Goal: Task Accomplishment & Management: Manage account settings

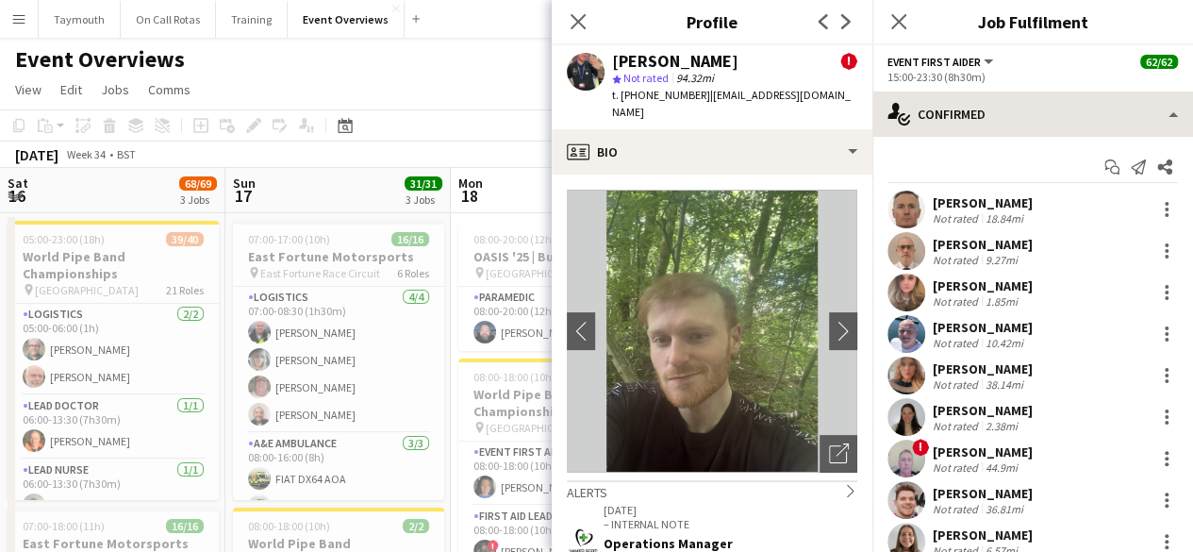
scroll to position [1183, 0]
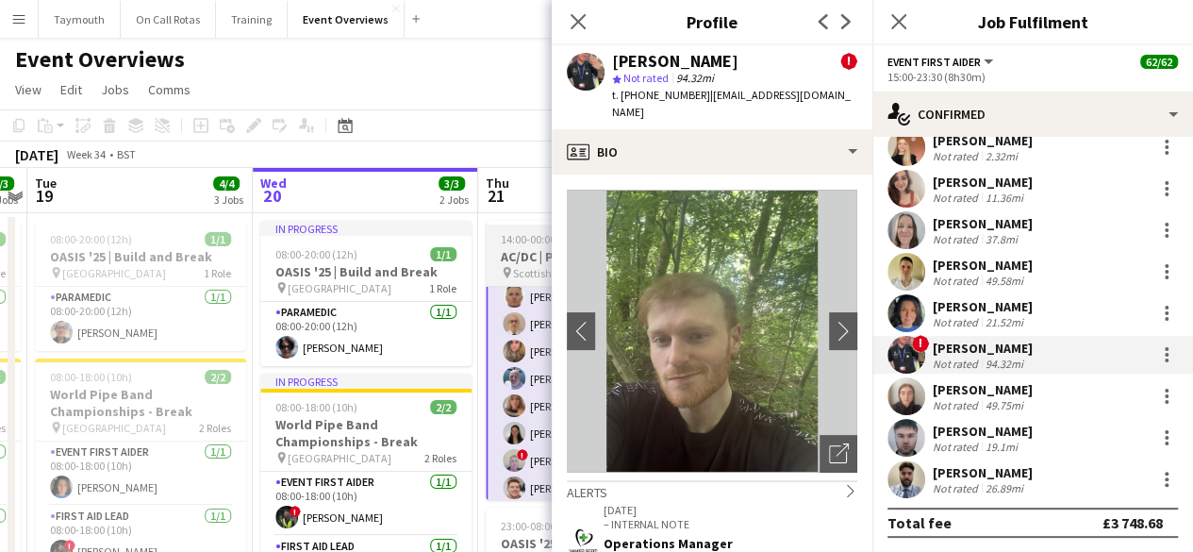
click at [547, 266] on span "Scottish Gas Murrayfield" at bounding box center [571, 273] width 117 height 14
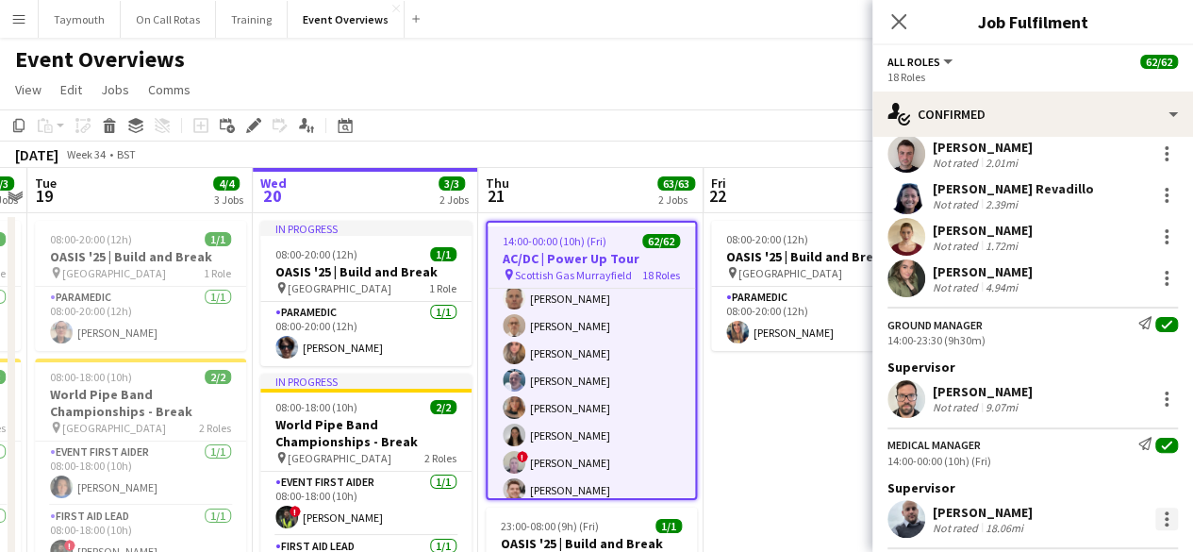
scroll to position [377, 0]
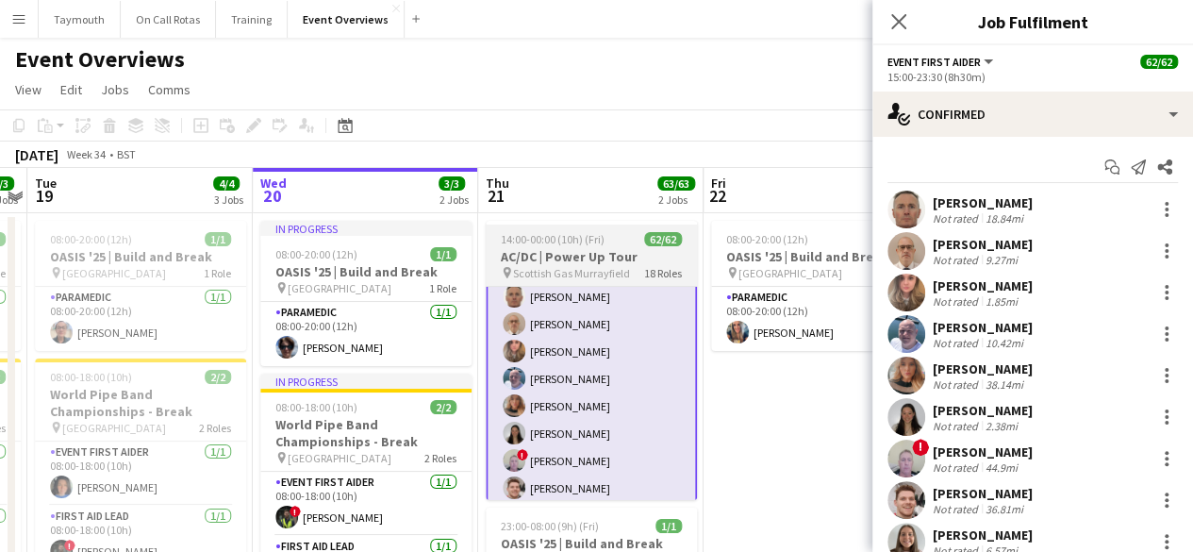
click at [558, 262] on h3 "AC/DC | Power Up Tour" at bounding box center [591, 256] width 211 height 17
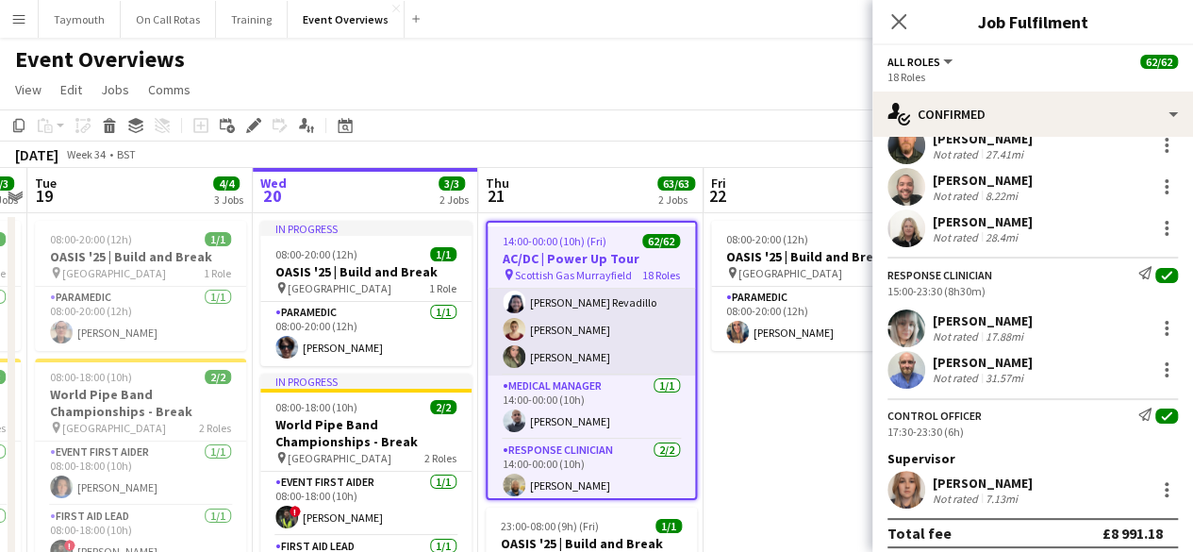
scroll to position [184, 0]
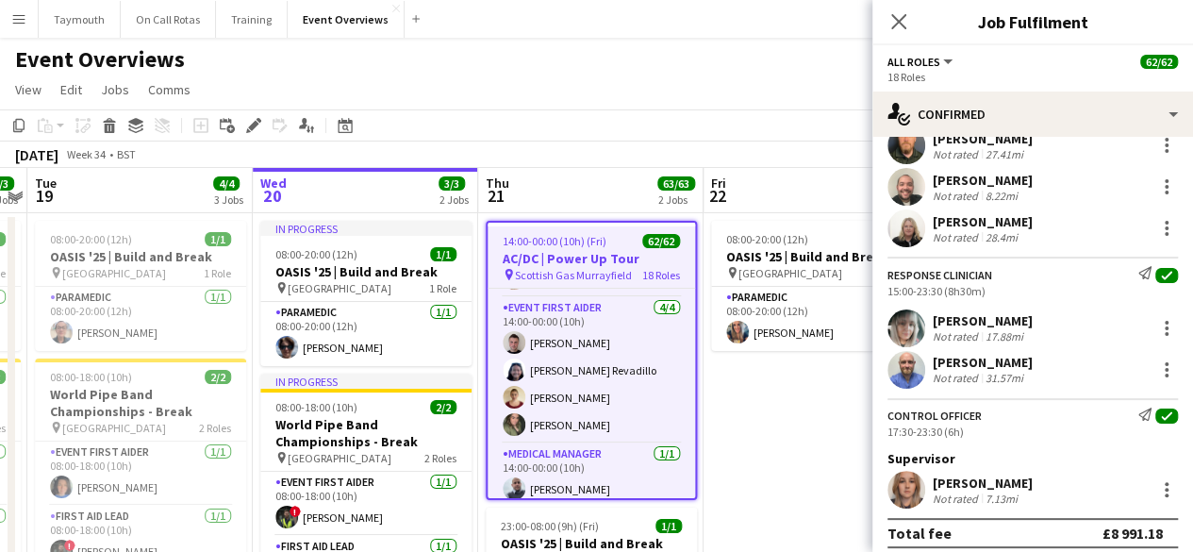
click at [557, 259] on h3 "AC/DC | Power Up Tour" at bounding box center [592, 258] width 208 height 17
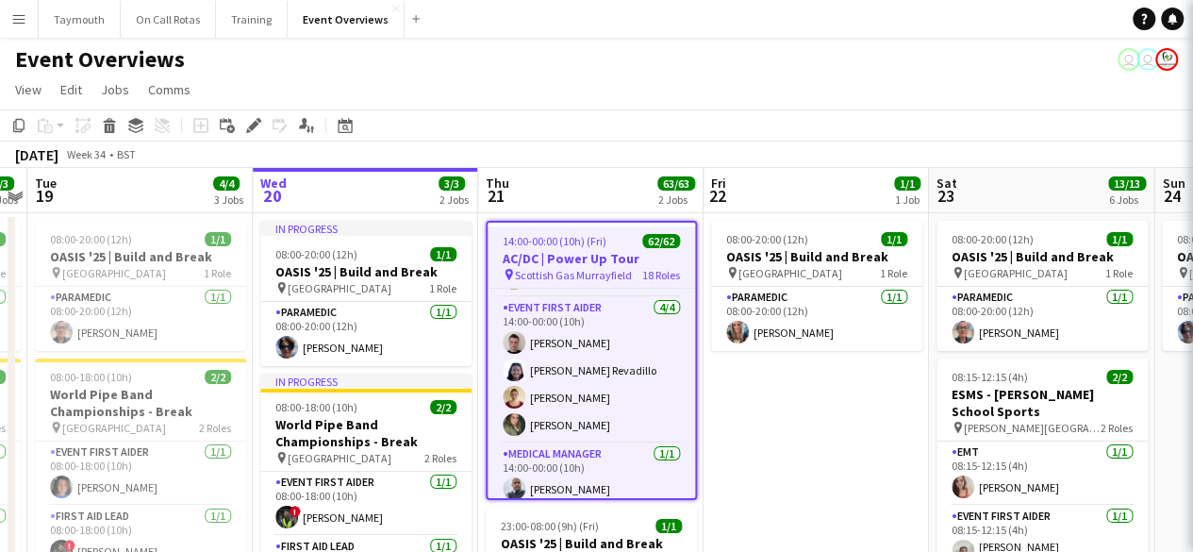
scroll to position [0, 648]
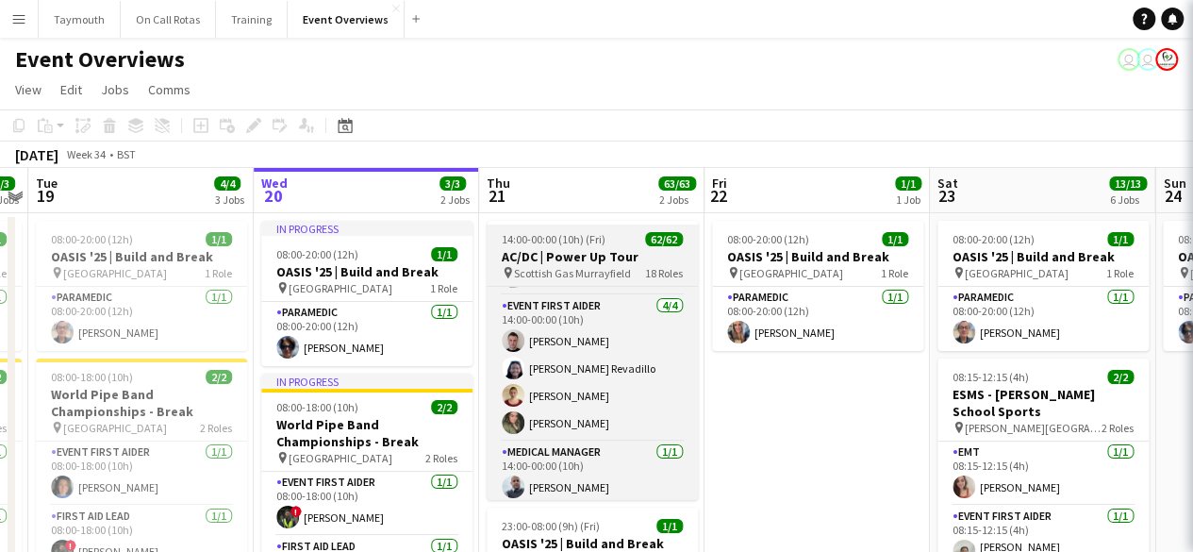
click at [557, 259] on h3 "AC/DC | Power Up Tour" at bounding box center [592, 256] width 211 height 17
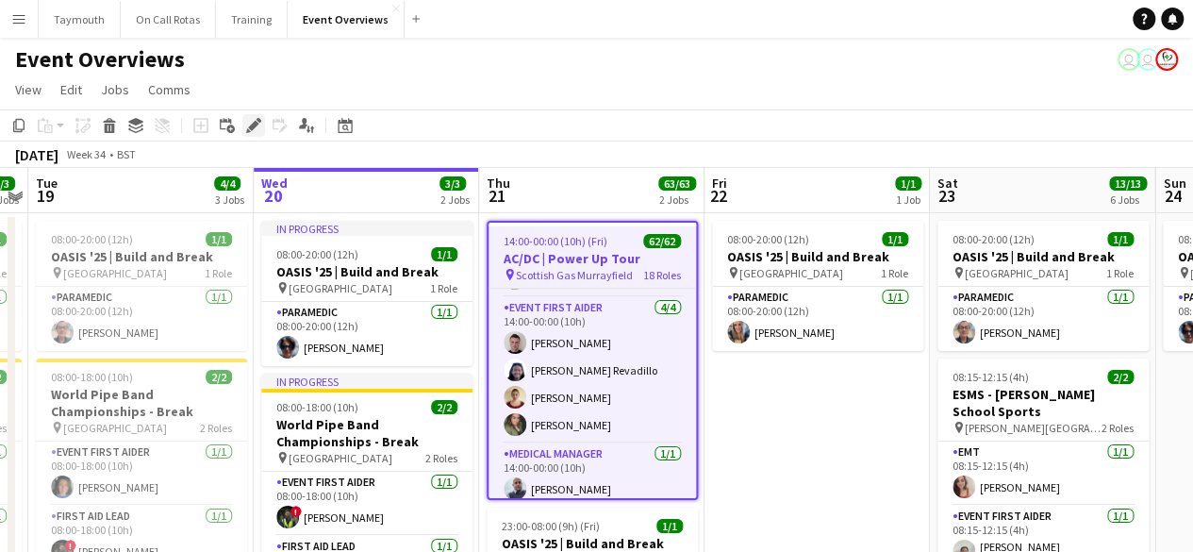
click at [244, 130] on div "Edit" at bounding box center [253, 125] width 23 height 23
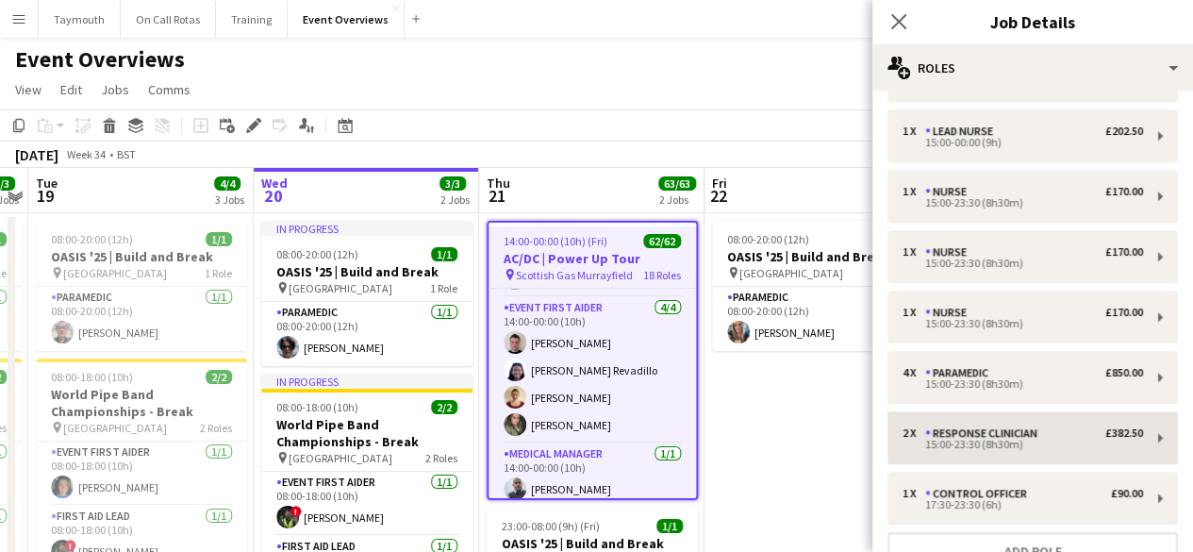
scroll to position [823, 0]
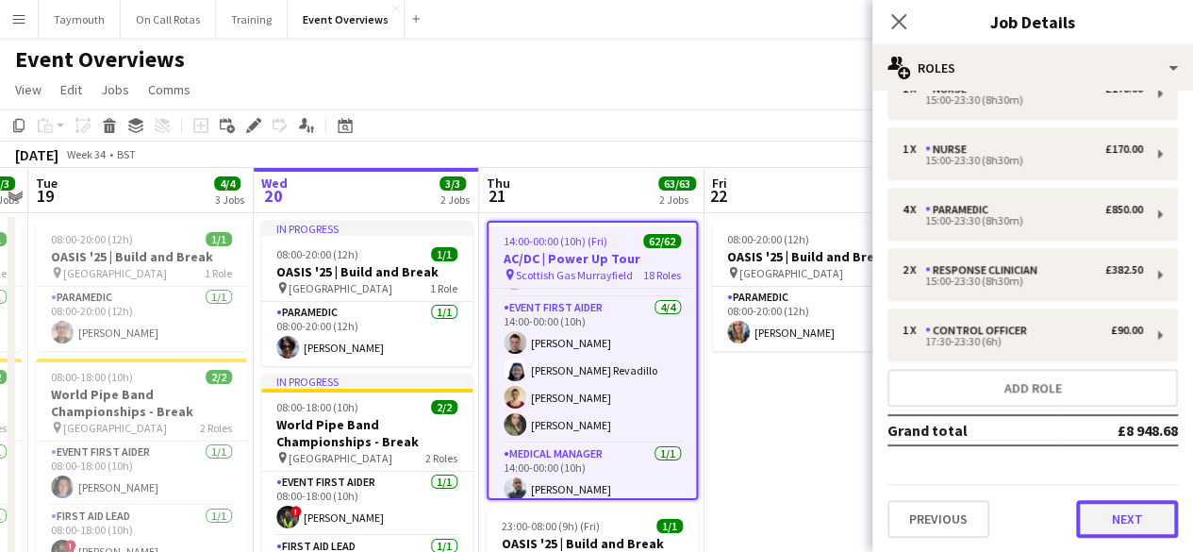
click at [1105, 511] on button "Next" at bounding box center [1127, 519] width 102 height 38
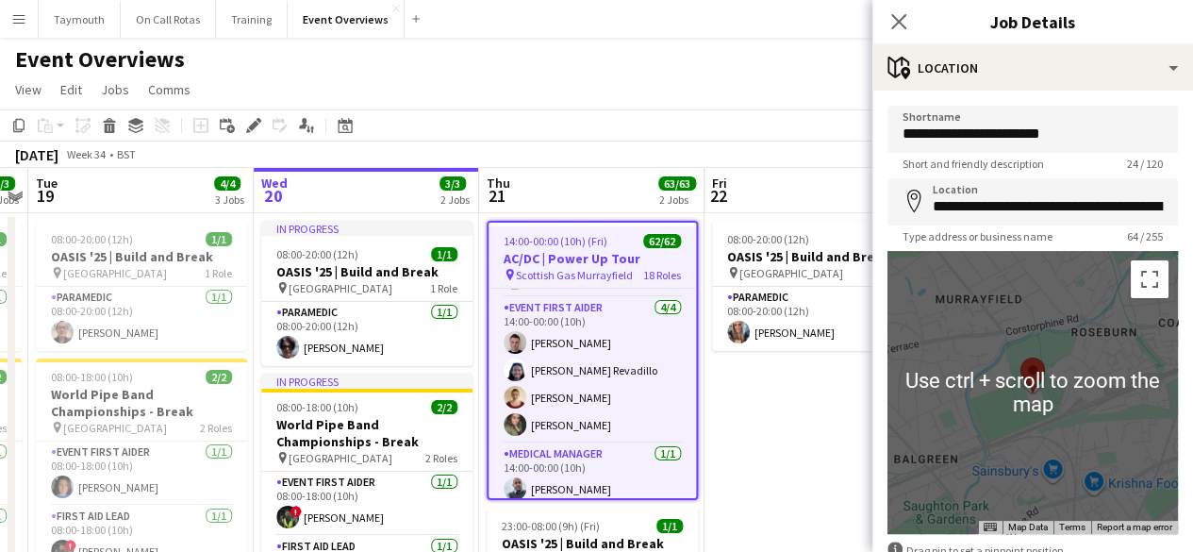
scroll to position [114, 0]
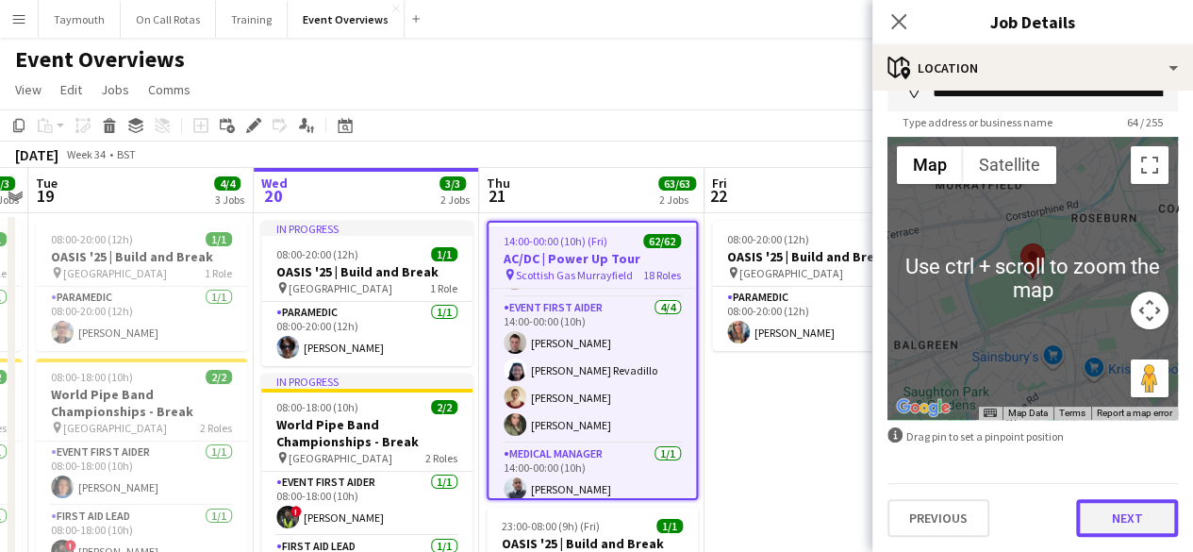
click at [1147, 525] on button "Next" at bounding box center [1127, 518] width 102 height 38
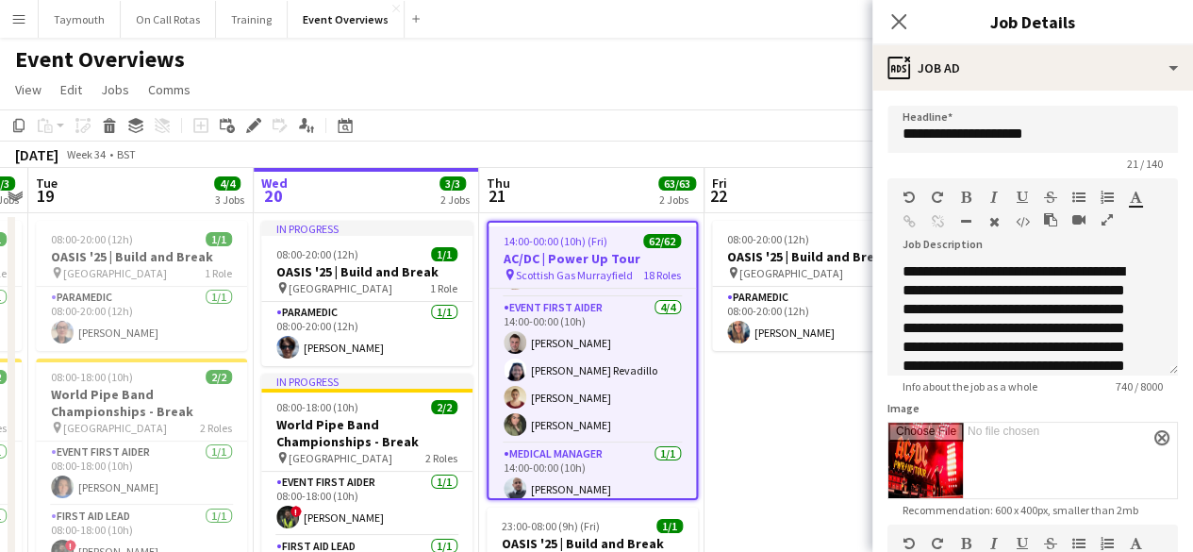
scroll to position [438, 0]
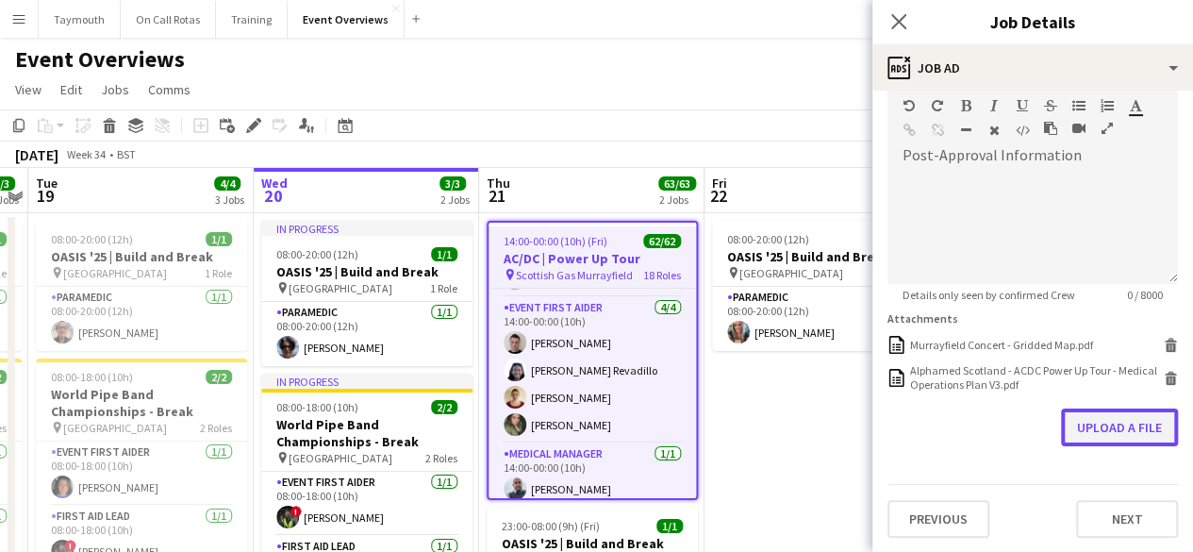
click at [1069, 434] on button "Upload a file" at bounding box center [1119, 427] width 117 height 38
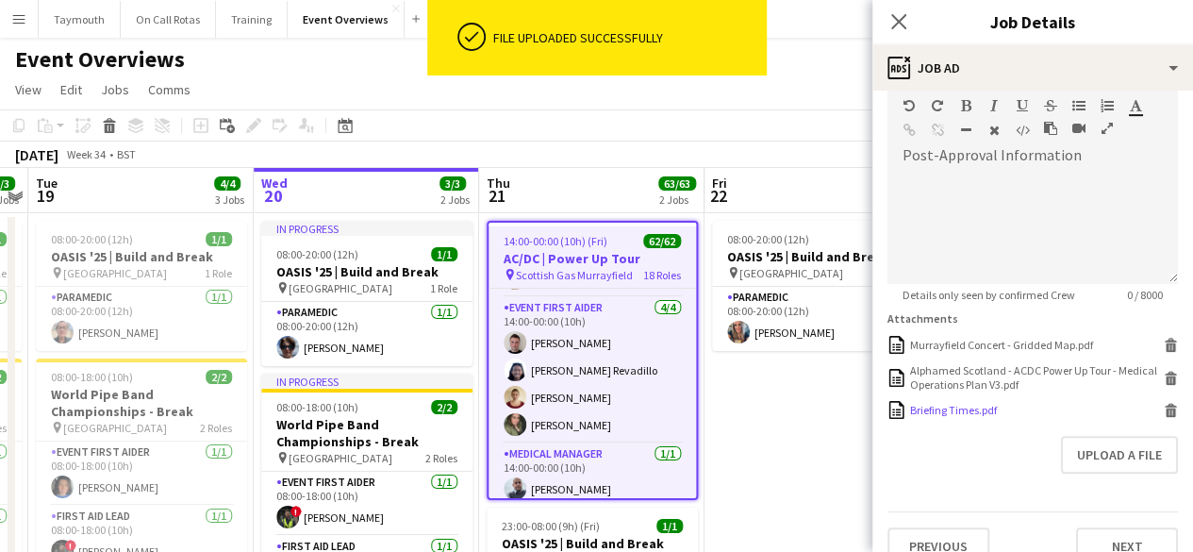
click at [962, 410] on div "Briefing Times.pdf" at bounding box center [953, 410] width 87 height 14
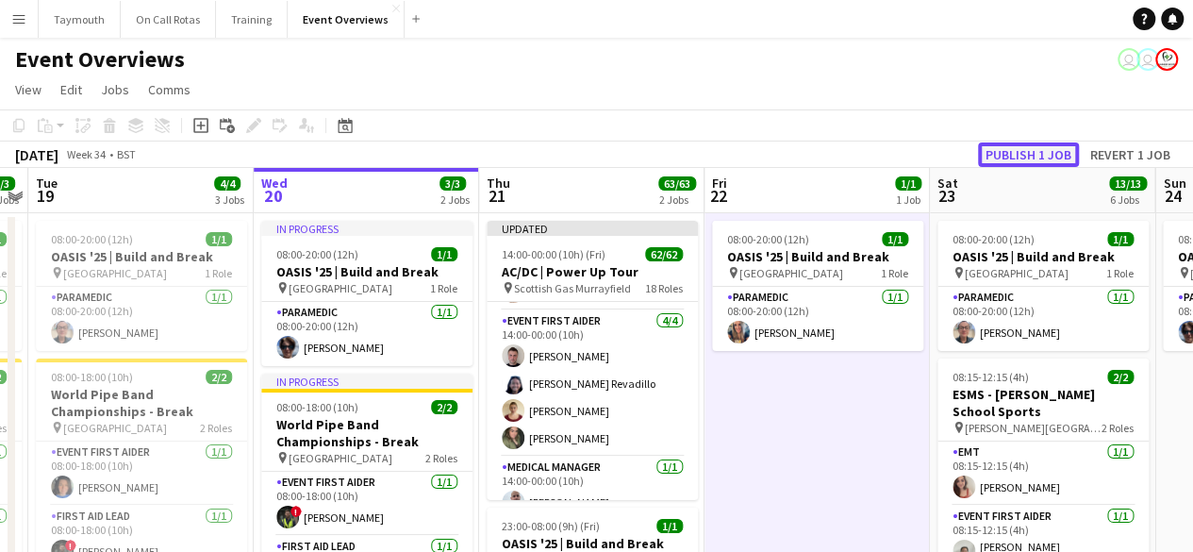
click at [1022, 152] on button "Publish 1 job" at bounding box center [1028, 154] width 101 height 25
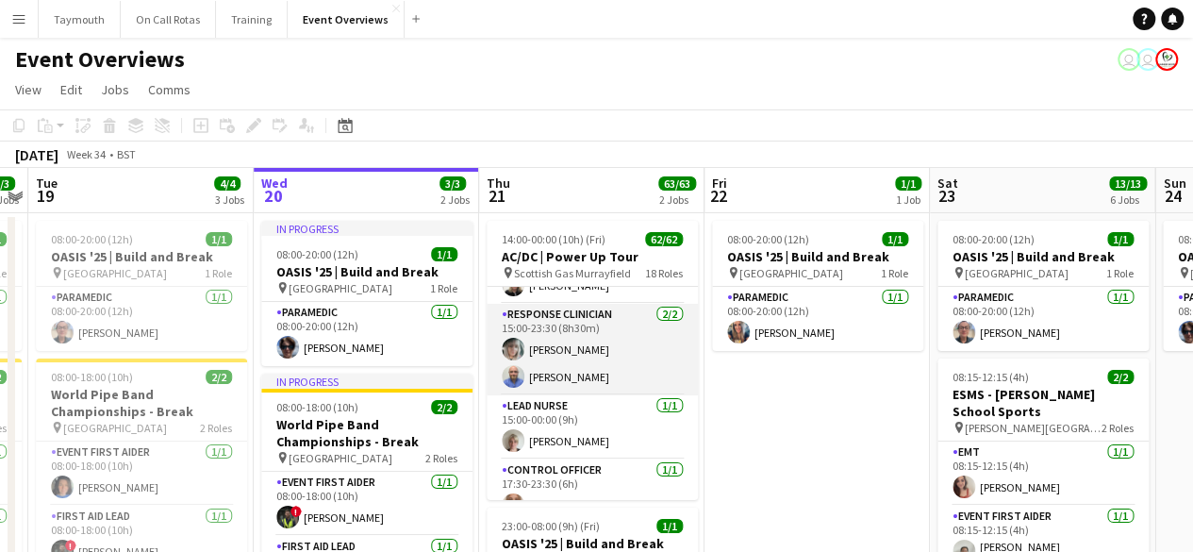
scroll to position [2144, 0]
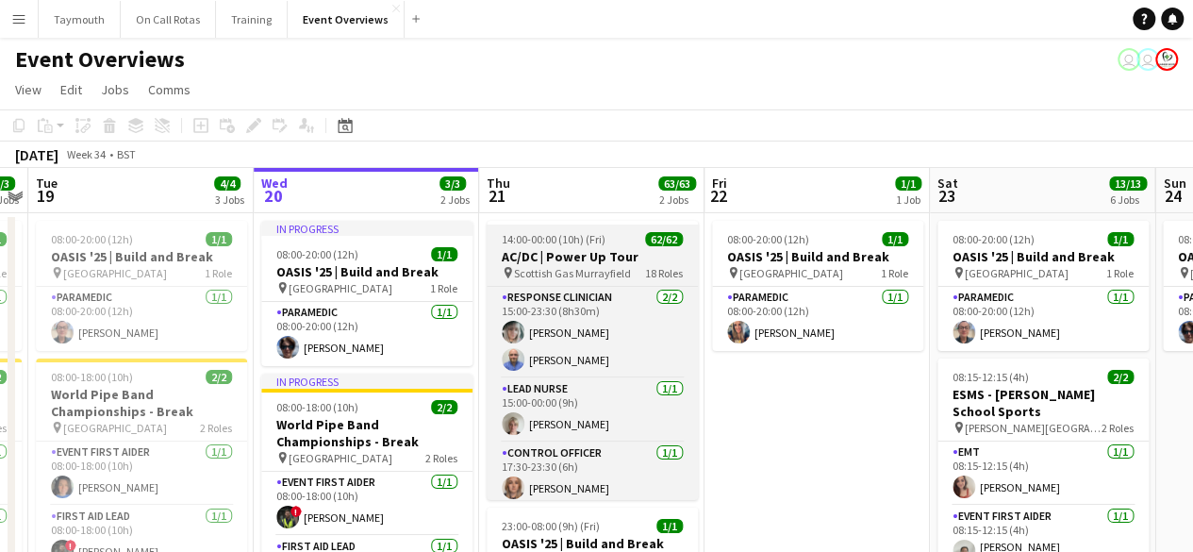
click at [516, 243] on span "14:00-00:00 (10h) (Fri)" at bounding box center [554, 239] width 104 height 14
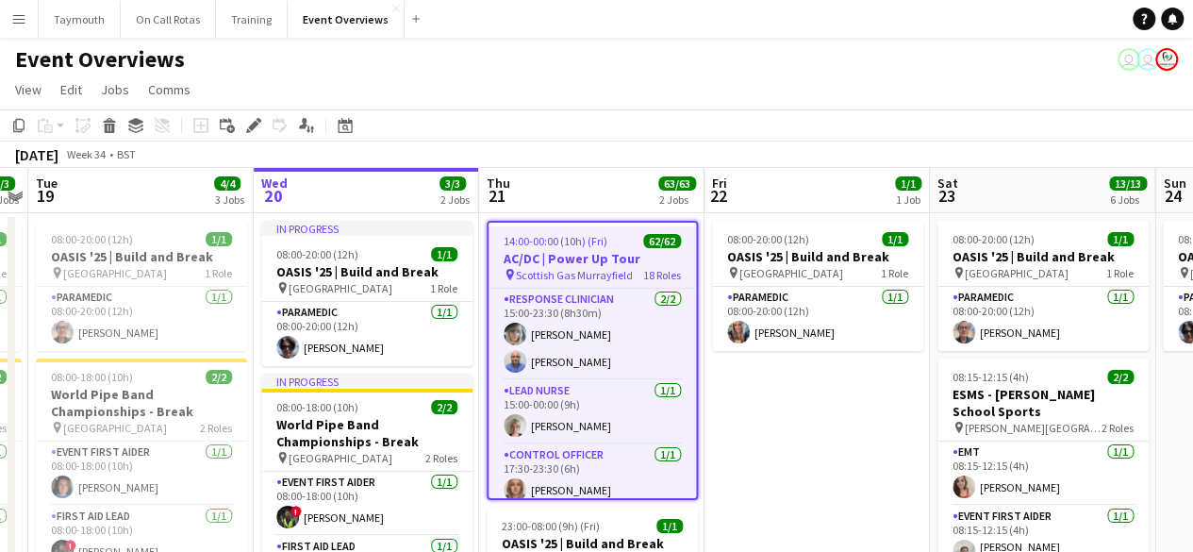
scroll to position [0, 647]
click at [255, 130] on icon "Edit" at bounding box center [253, 125] width 15 height 15
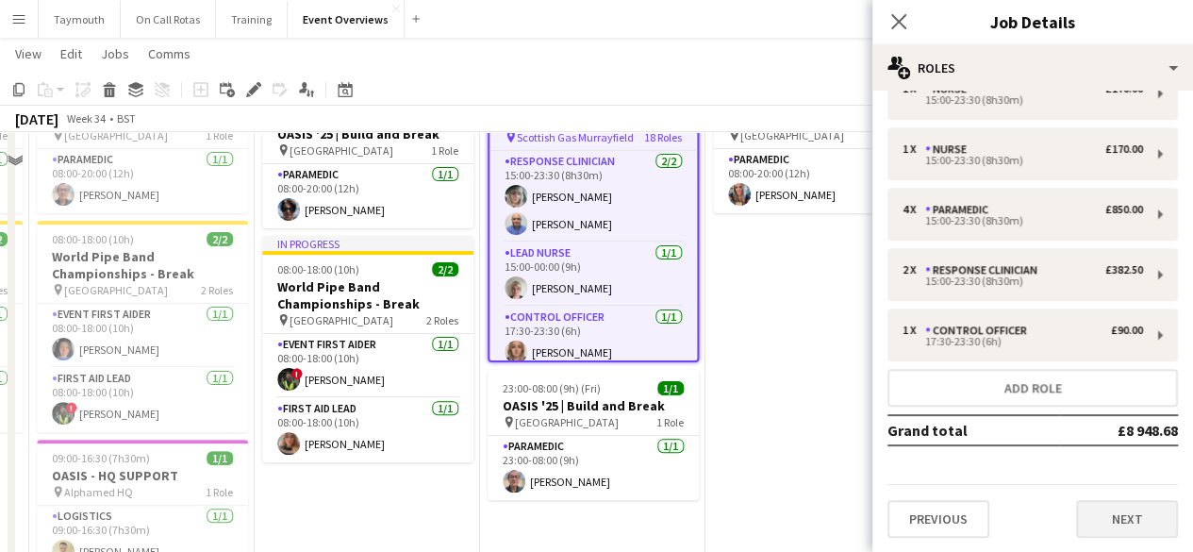
scroll to position [189, 0]
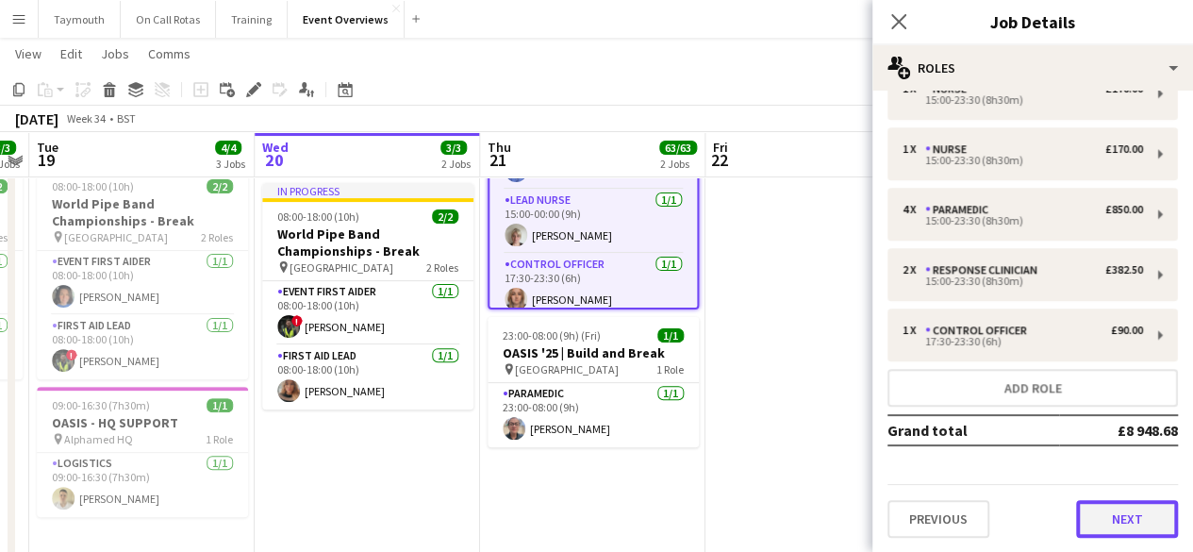
click at [1147, 507] on button "Next" at bounding box center [1127, 519] width 102 height 38
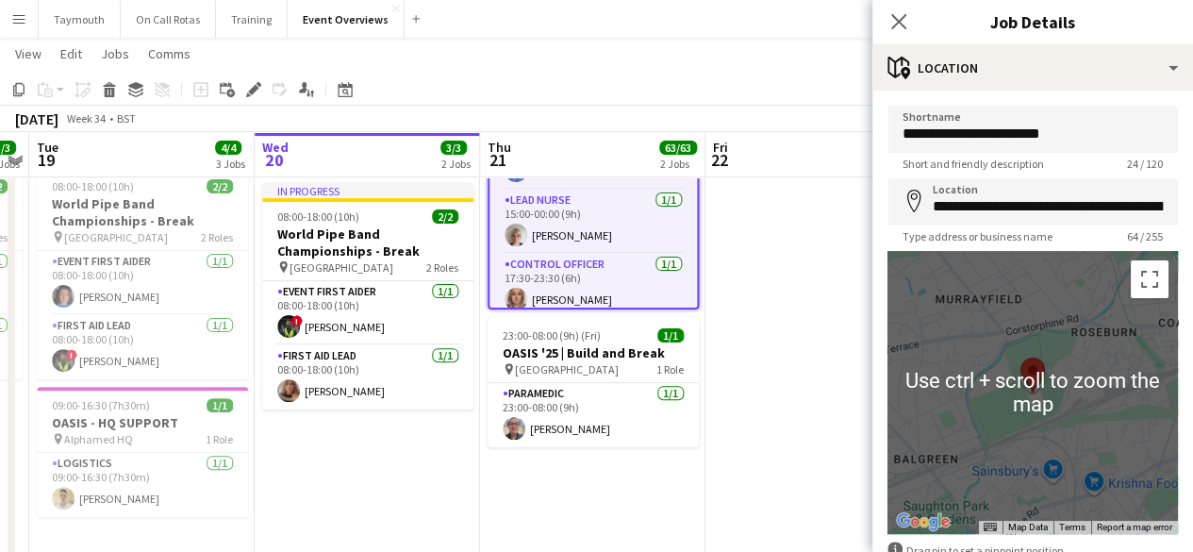
scroll to position [114, 0]
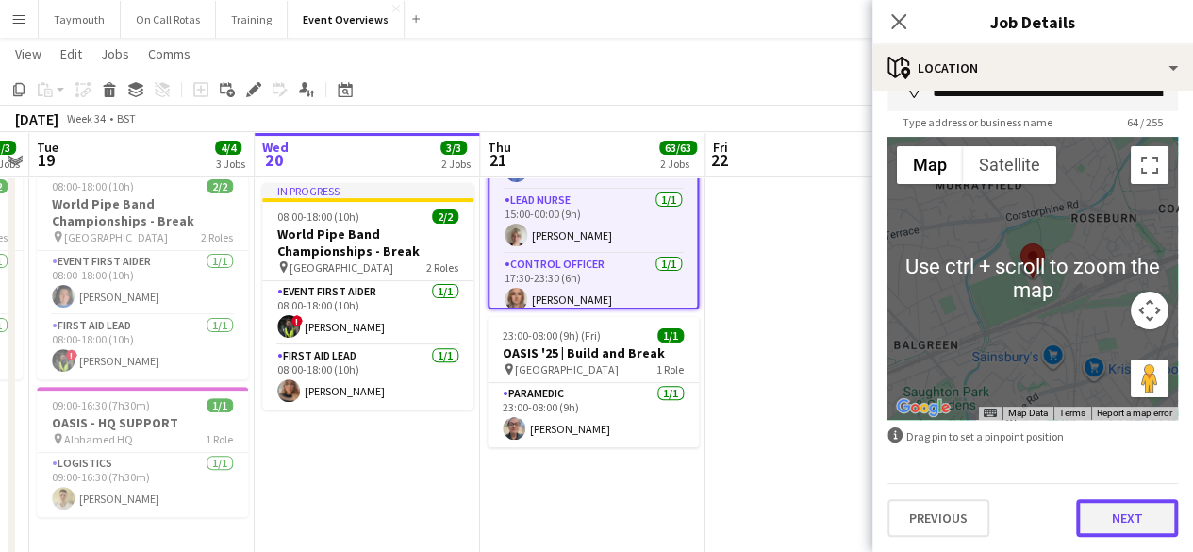
click at [1112, 510] on button "Next" at bounding box center [1127, 518] width 102 height 38
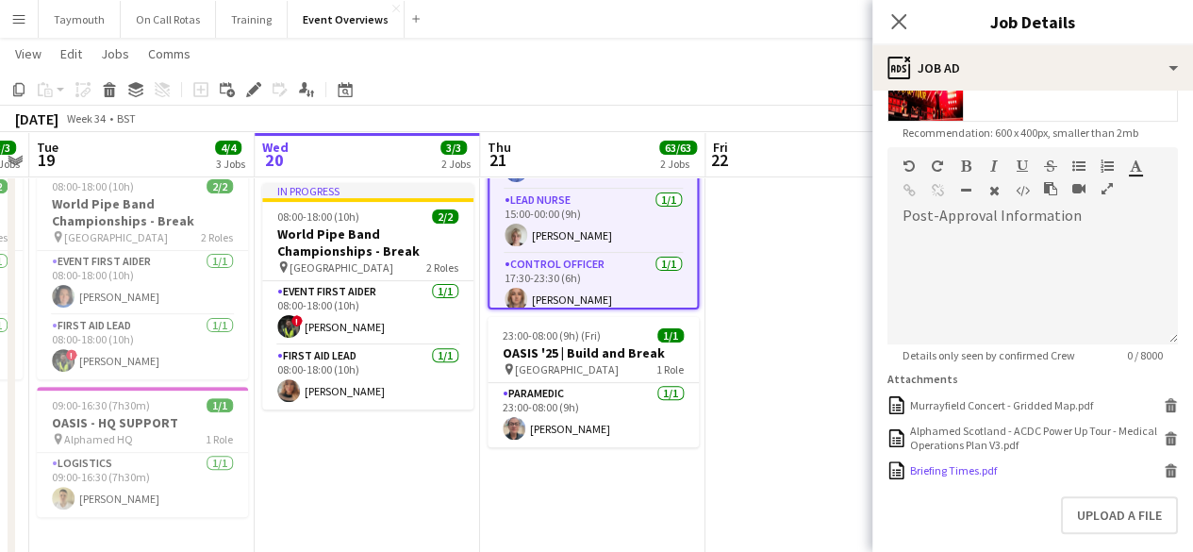
scroll to position [464, 0]
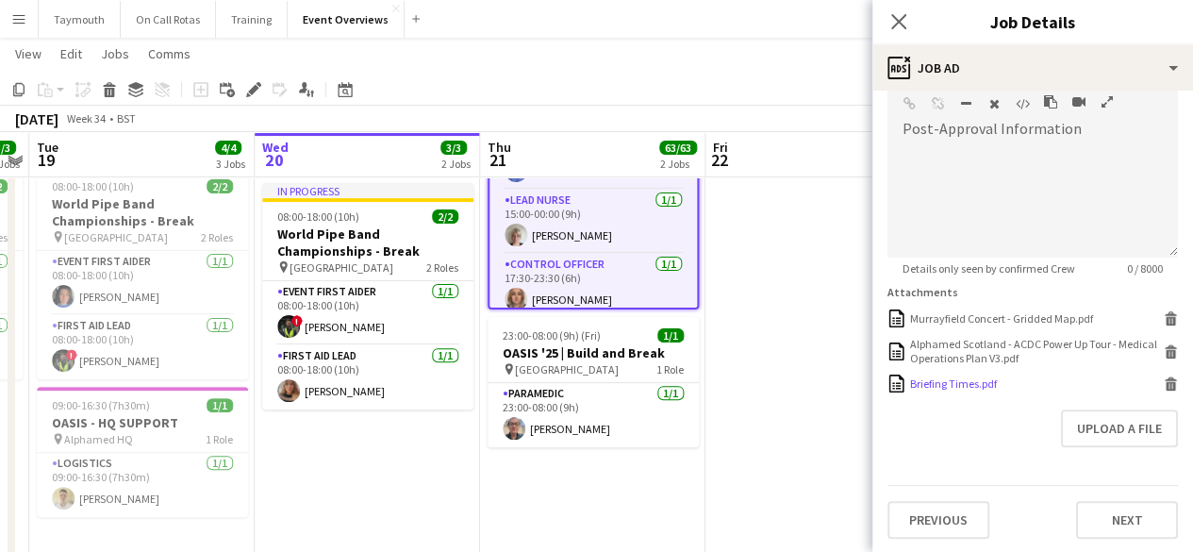
click at [1167, 382] on icon at bounding box center [1171, 386] width 9 height 8
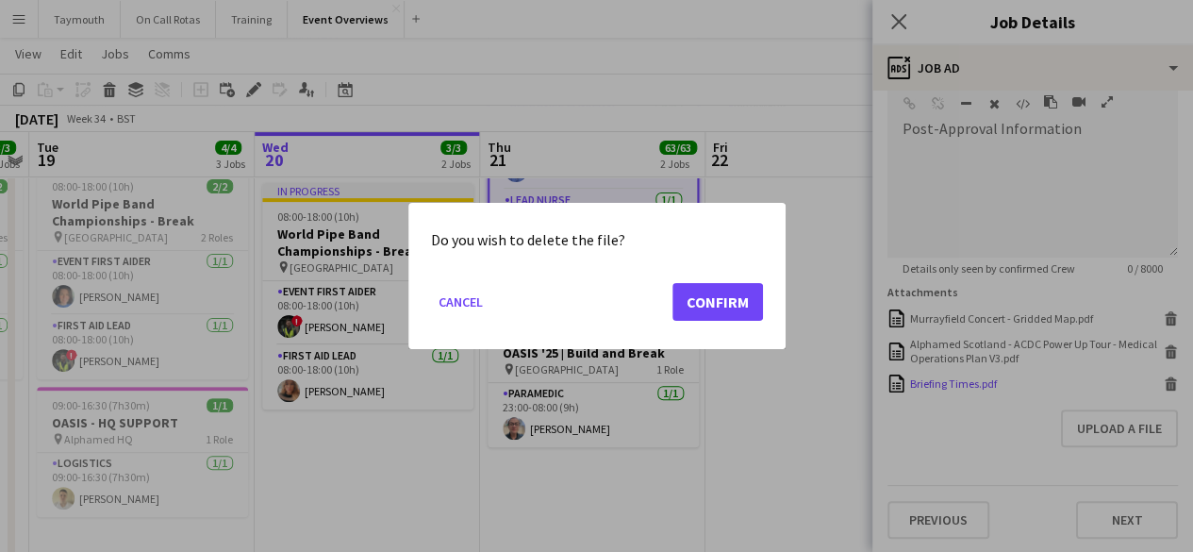
scroll to position [0, 0]
click at [722, 303] on button "Confirm" at bounding box center [718, 302] width 91 height 38
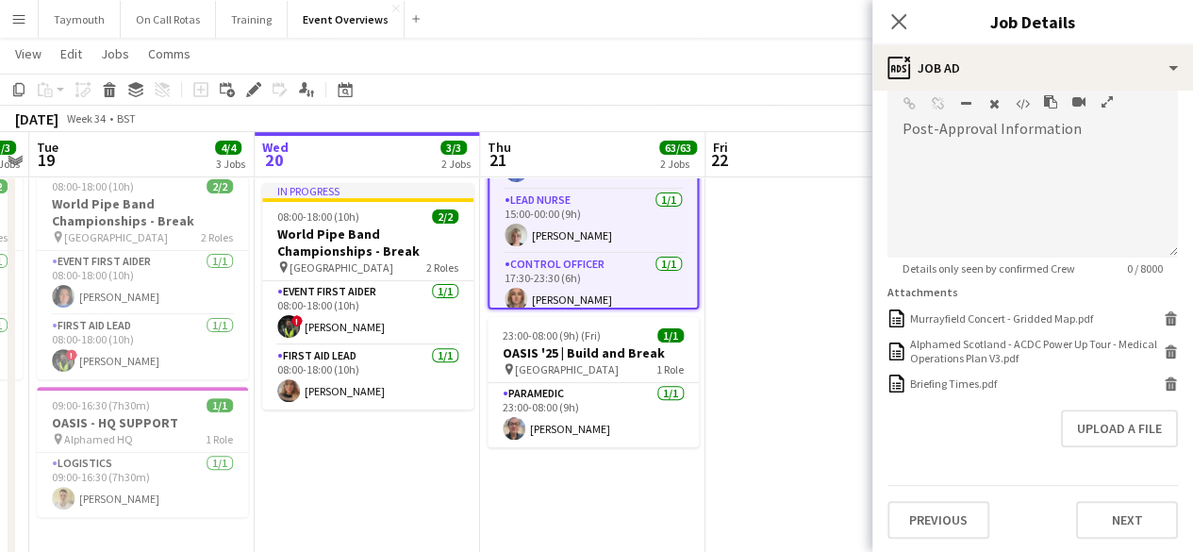
scroll to position [438, 0]
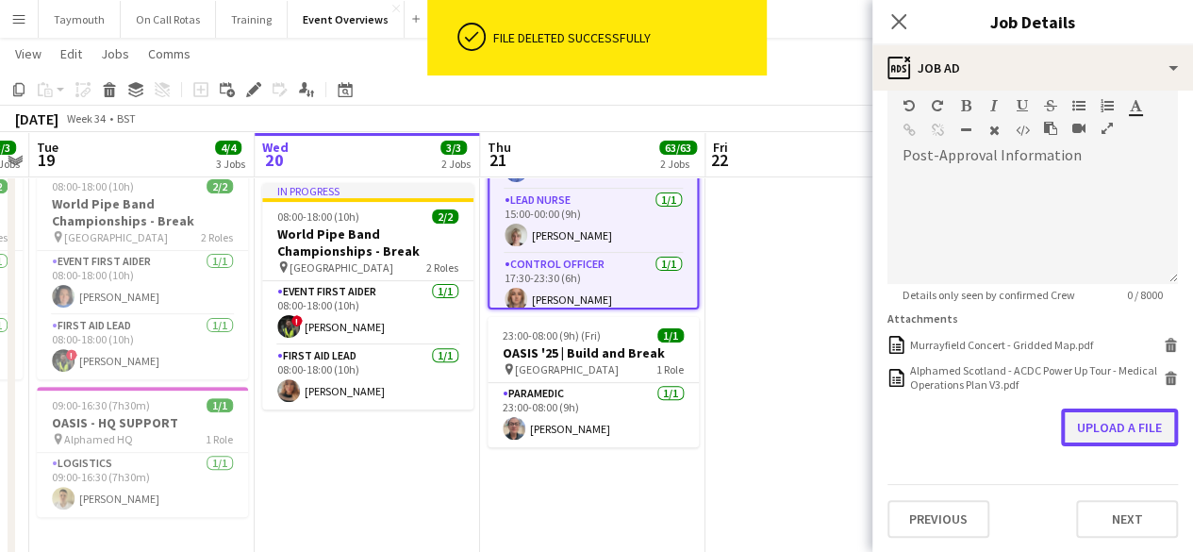
click at [1104, 430] on button "Upload a file" at bounding box center [1119, 427] width 117 height 38
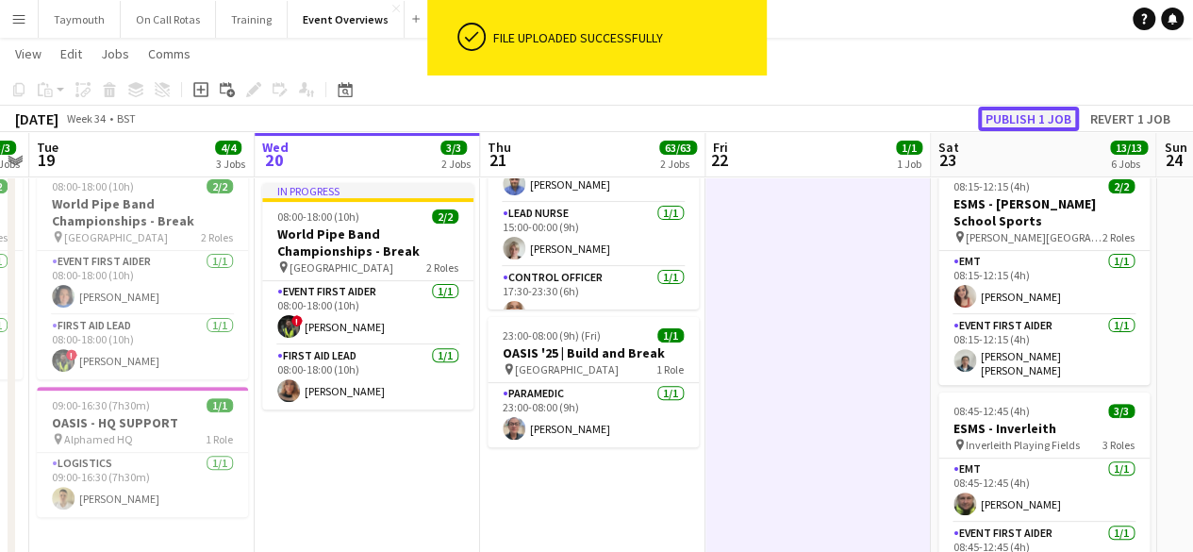
click at [1026, 124] on button "Publish 1 job" at bounding box center [1028, 119] width 101 height 25
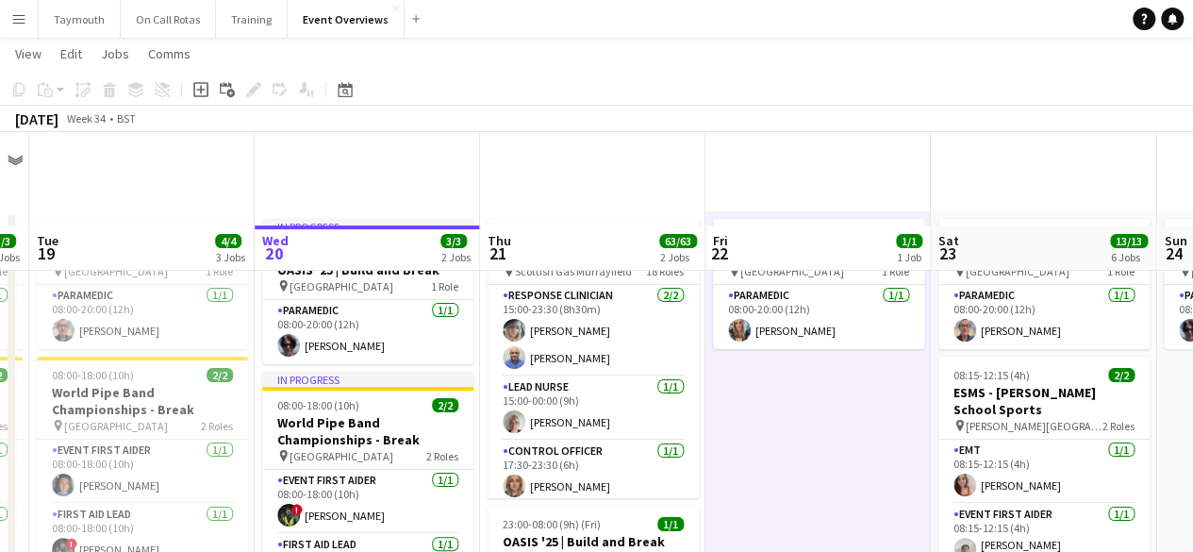
scroll to position [377, 0]
